Goal: Transaction & Acquisition: Purchase product/service

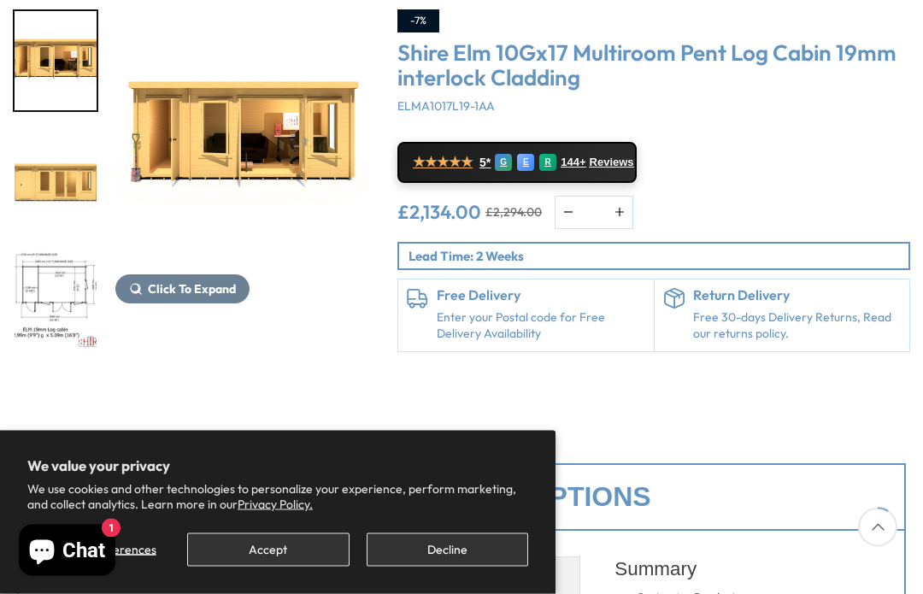
scroll to position [237, 0]
click at [180, 290] on span "Click To Expand" at bounding box center [192, 288] width 88 height 15
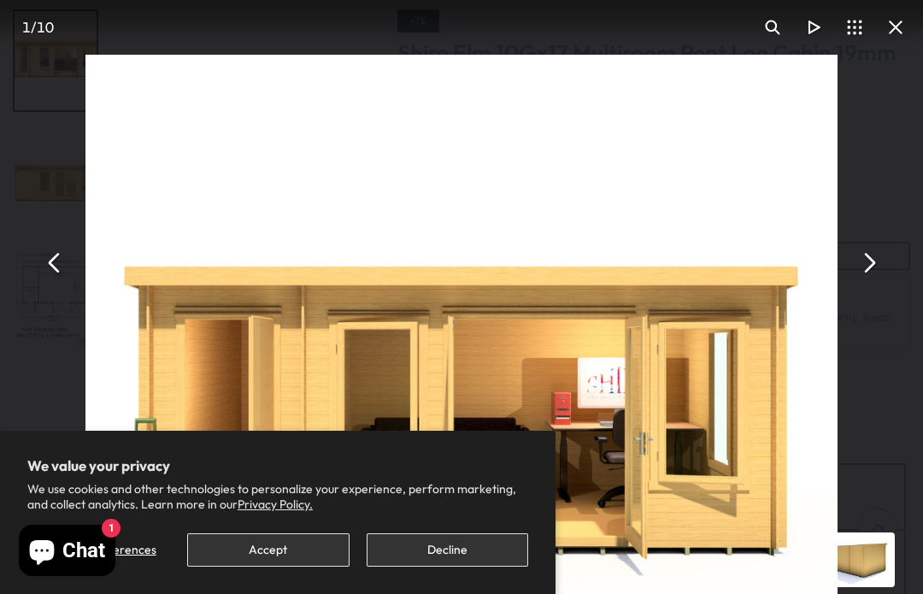
click at [298, 567] on button "Accept" at bounding box center [268, 549] width 162 height 33
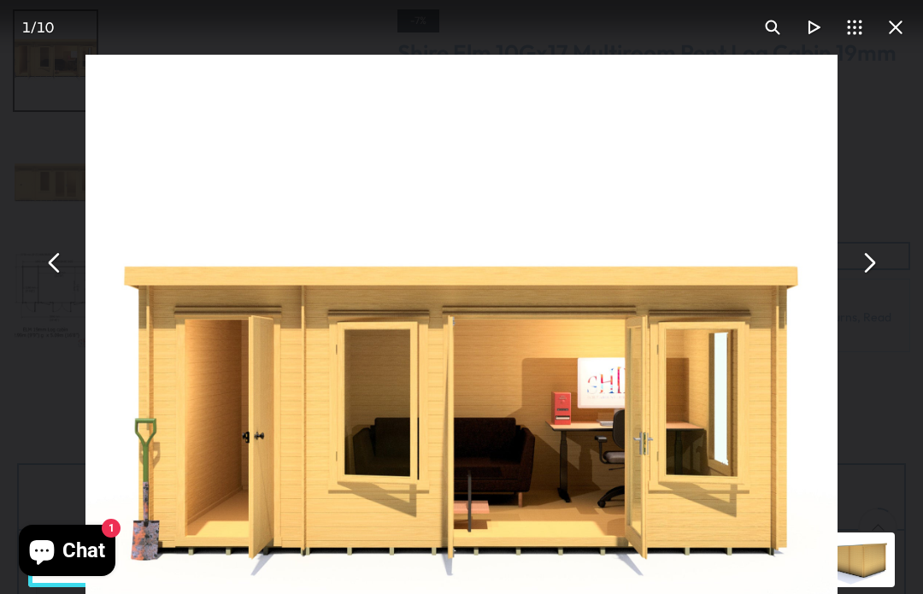
click at [874, 284] on button "You can close this modal content with the ESC key" at bounding box center [868, 263] width 41 height 41
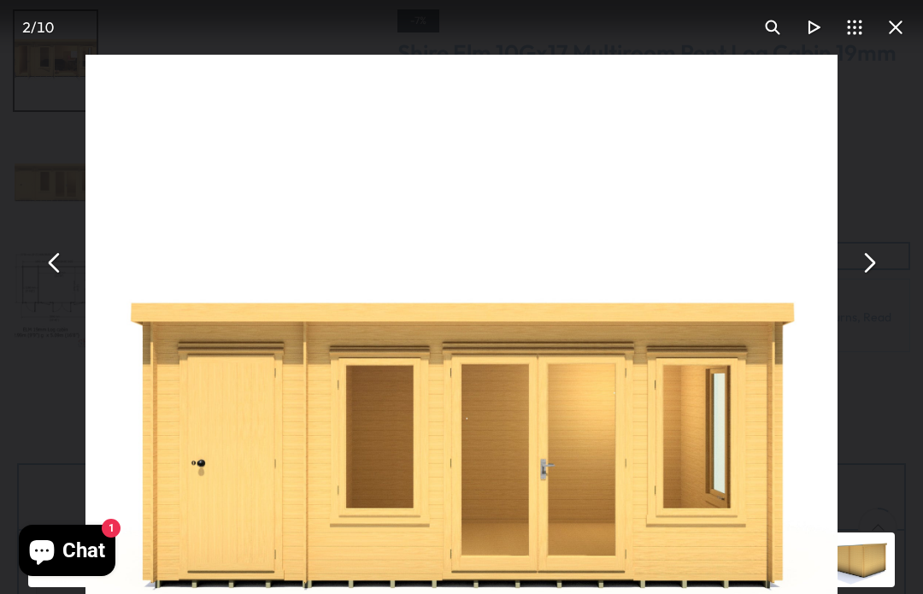
click at [871, 284] on button "You can close this modal content with the ESC key" at bounding box center [868, 263] width 41 height 41
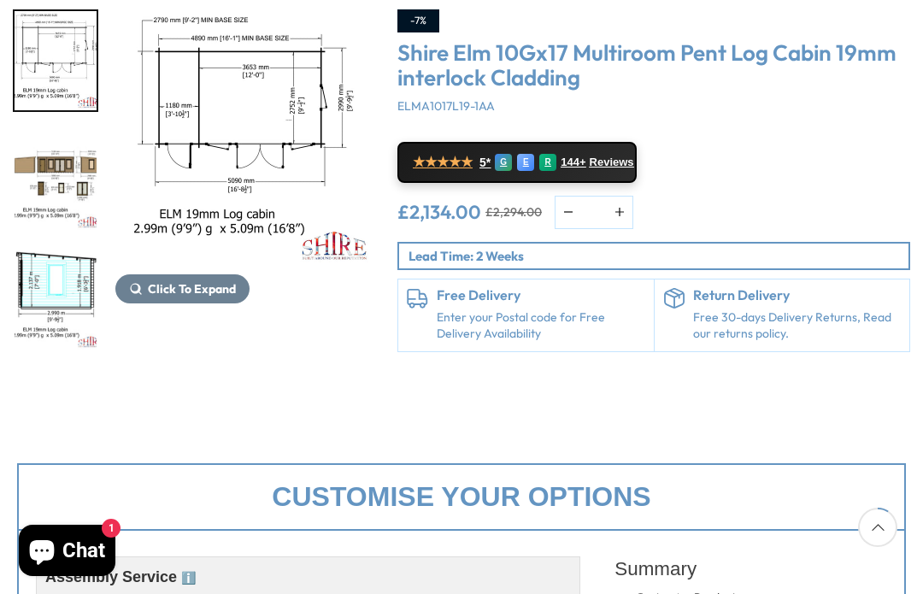
click at [71, 250] on img "5 / 10" at bounding box center [56, 299] width 82 height 99
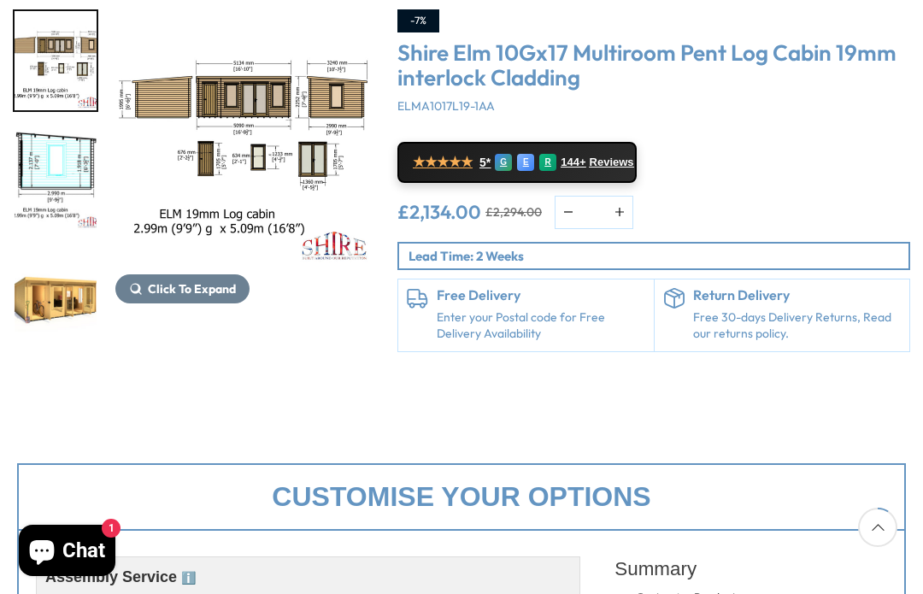
click at [185, 286] on span "Click To Expand" at bounding box center [192, 288] width 88 height 15
click at [173, 288] on span "Click To Expand" at bounding box center [192, 288] width 88 height 15
click at [261, 373] on div "Click To Expand Click To Expand Click To Expand Click To Expand Click To Expand…" at bounding box center [461, 193] width 923 height 436
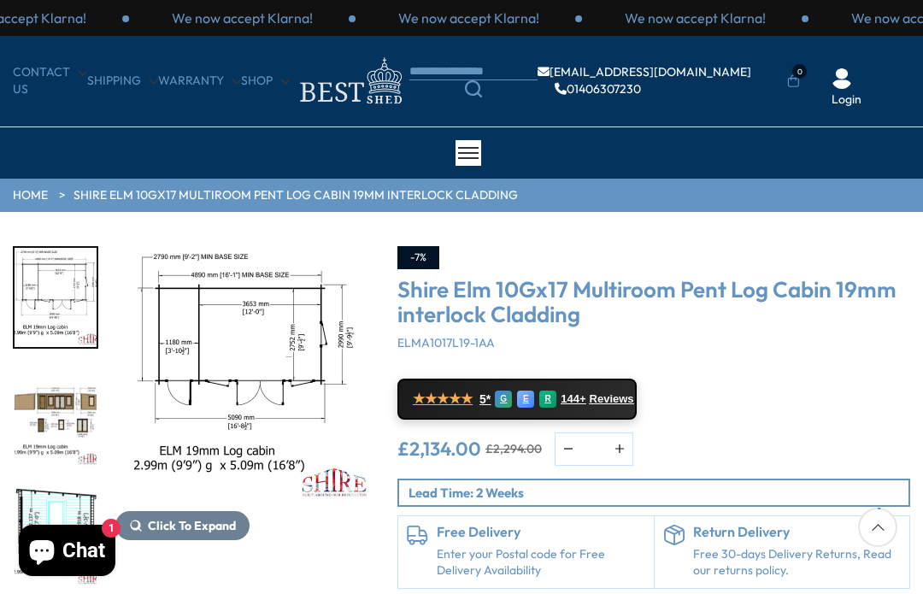
scroll to position [64, 0]
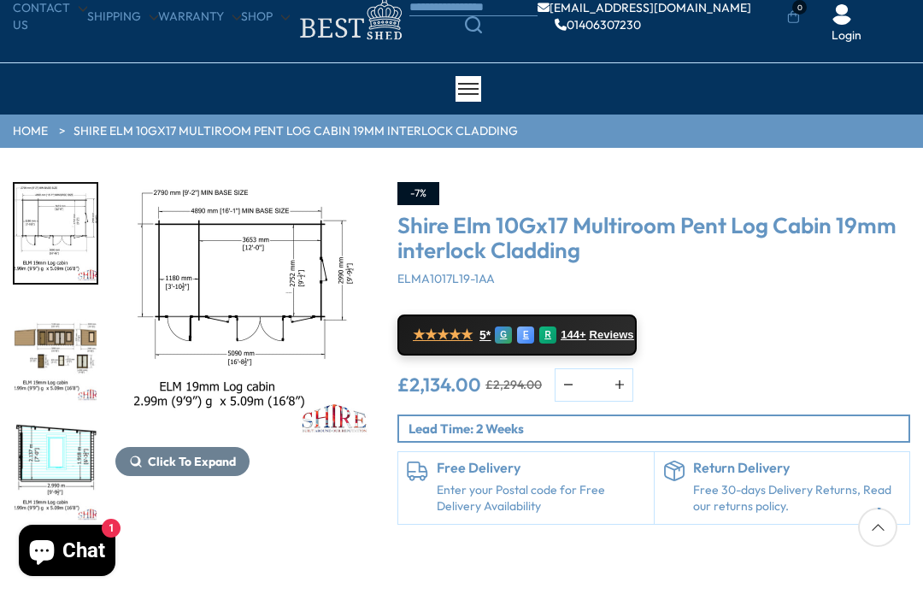
click at [887, 313] on div "★★★★★ 5* G E R 144+ Reviews" at bounding box center [653, 332] width 513 height 45
click at [861, 336] on div "★★★★★ 5* G E R 144+ Reviews" at bounding box center [653, 332] width 513 height 45
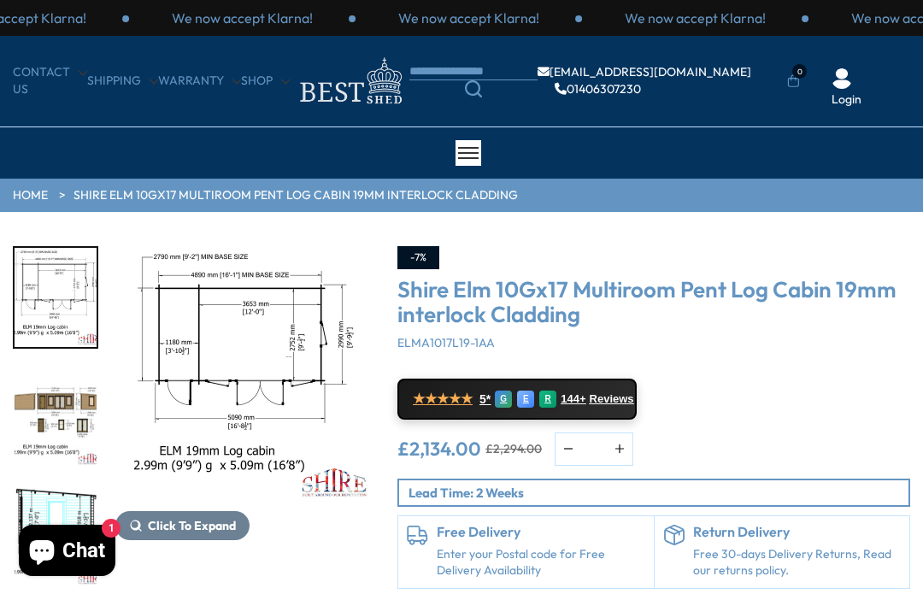
scroll to position [301, 0]
